Goal: Check status

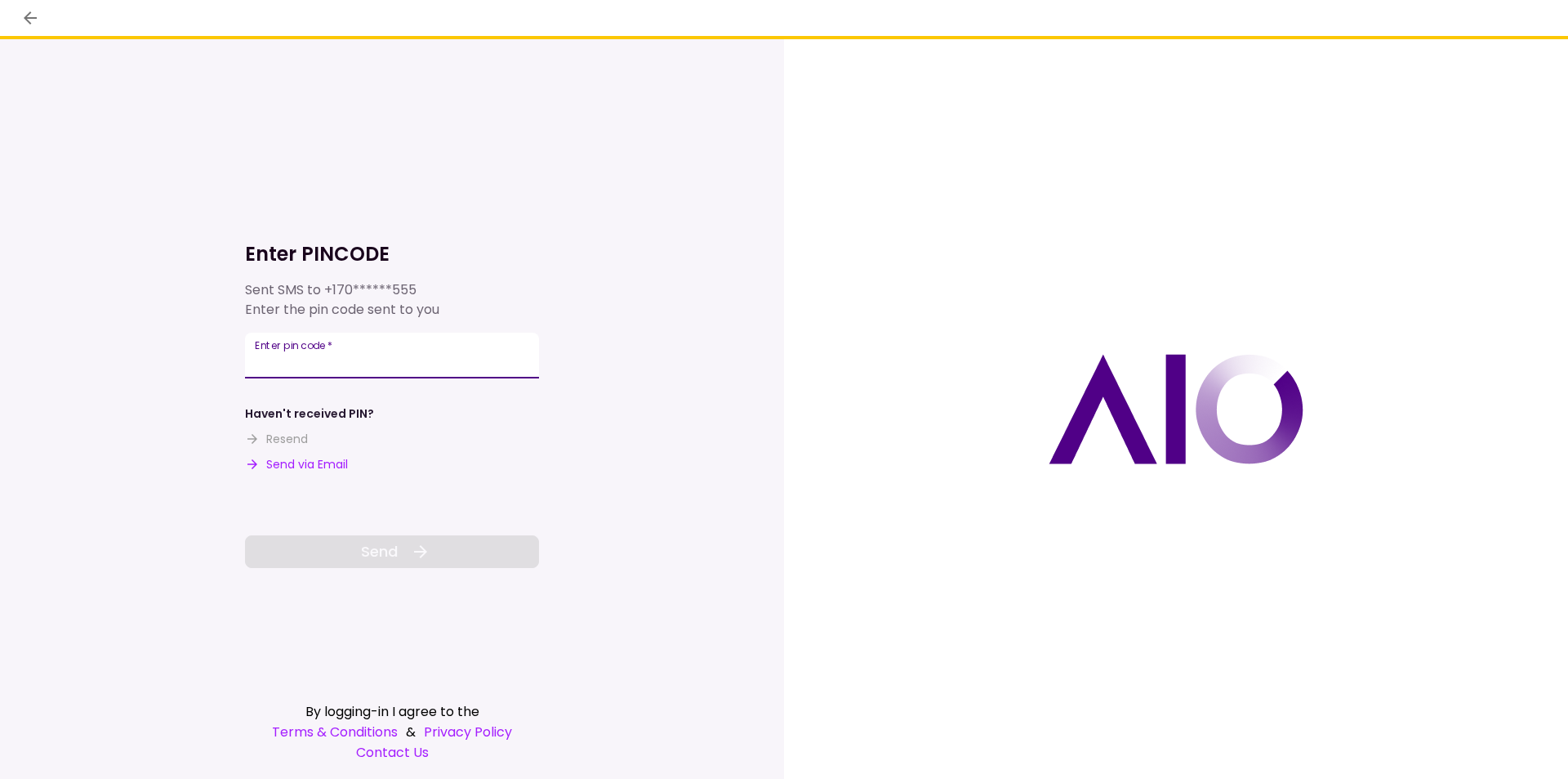
click at [399, 362] on input "Enter pin code   *" at bounding box center [392, 355] width 294 height 45
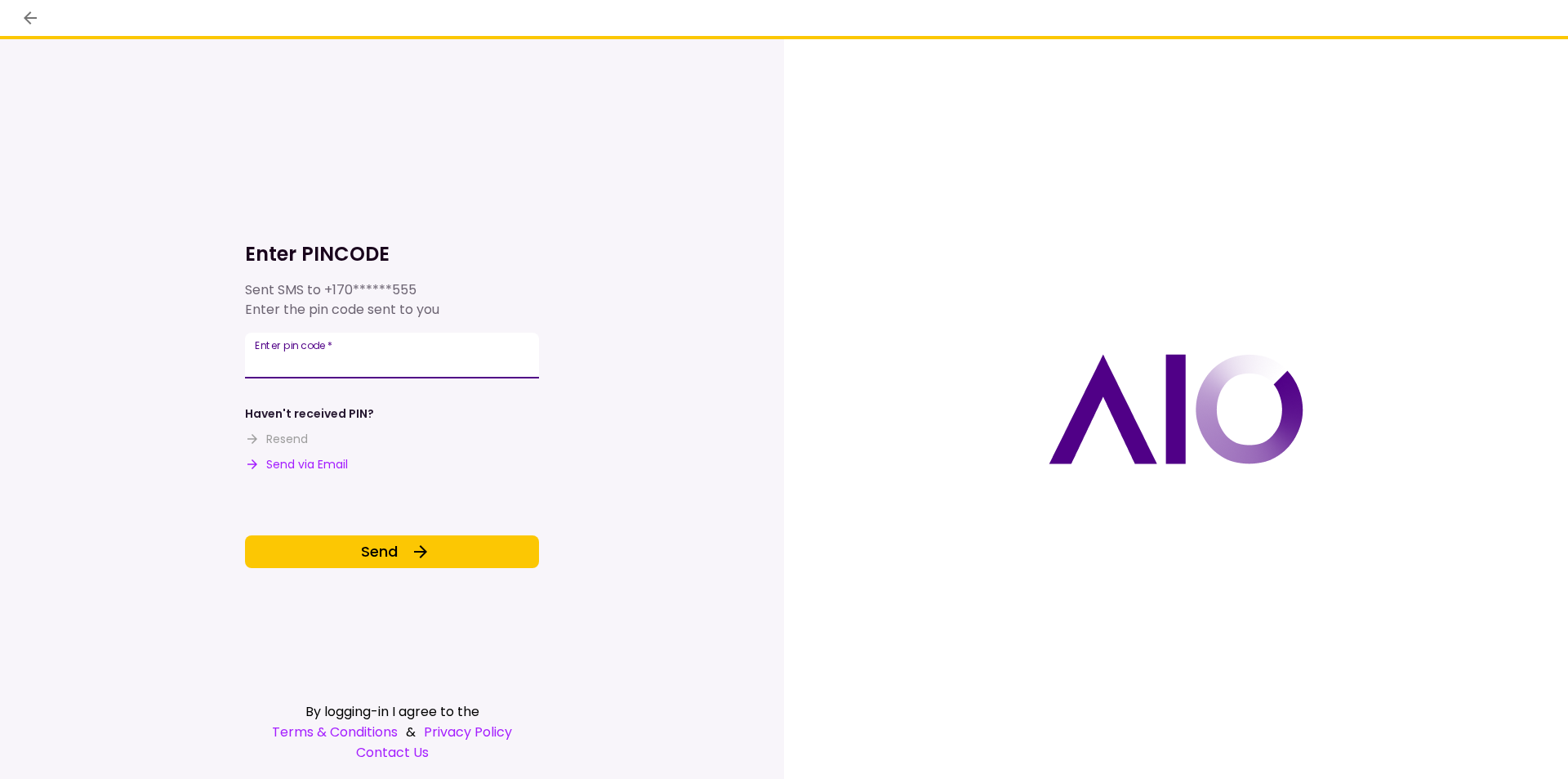
type input "******"
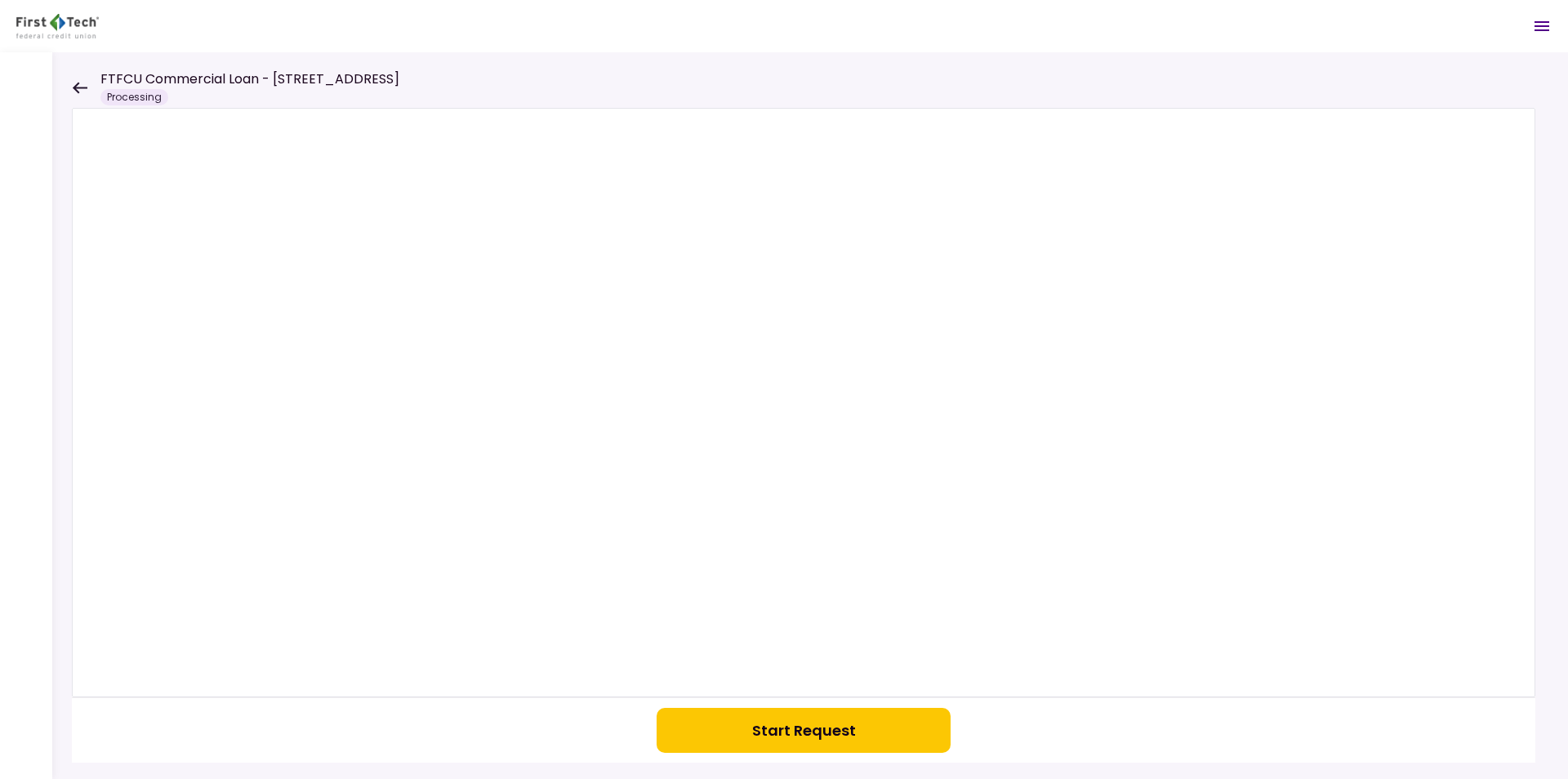
click at [76, 86] on icon at bounding box center [80, 87] width 15 height 12
